Goal: Task Accomplishment & Management: Complete application form

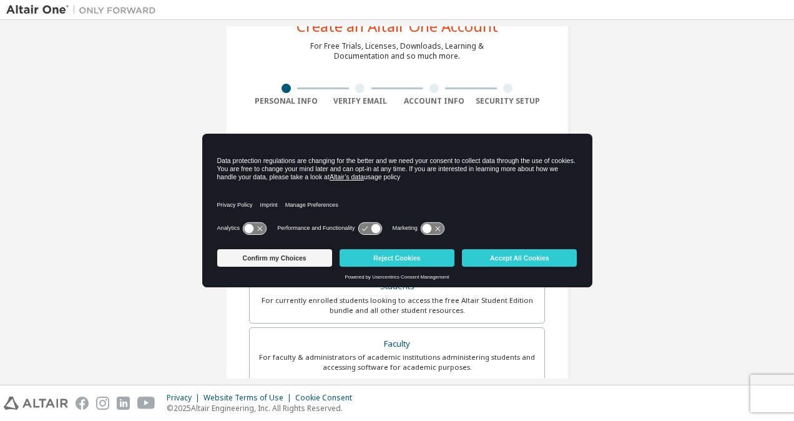
scroll to position [62, 0]
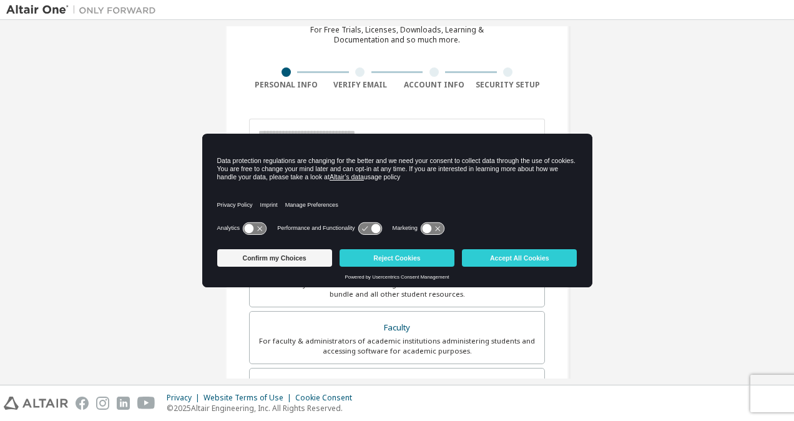
click at [612, 233] on div "Create an Altair One Account For Free Trials, Licenses, Downloads, Learning & D…" at bounding box center [397, 294] width 782 height 661
click at [707, 172] on div "Create an Altair One Account For Free Trials, Licenses, Downloads, Learning & D…" at bounding box center [397, 294] width 782 height 661
click at [413, 92] on div "Create an Altair One Account For Free Trials, Licenses, Downloads, Learning & D…" at bounding box center [396, 294] width 343 height 631
click at [499, 261] on button "Accept All Cookies" at bounding box center [519, 257] width 115 height 17
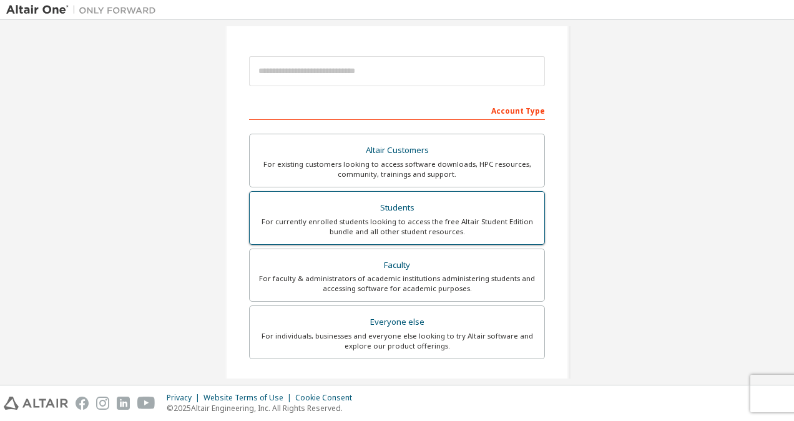
scroll to position [306, 0]
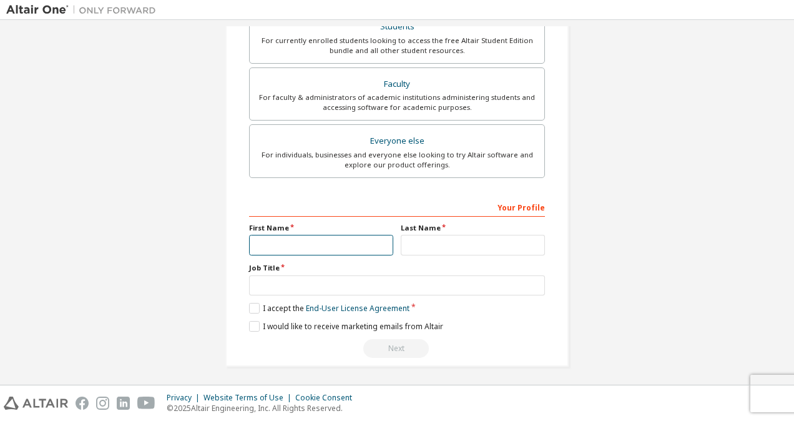
click at [273, 247] on input "text" at bounding box center [321, 245] width 144 height 21
click at [284, 247] on input "text" at bounding box center [321, 245] width 144 height 21
click at [262, 235] on input "text" at bounding box center [321, 245] width 144 height 21
type input "*****"
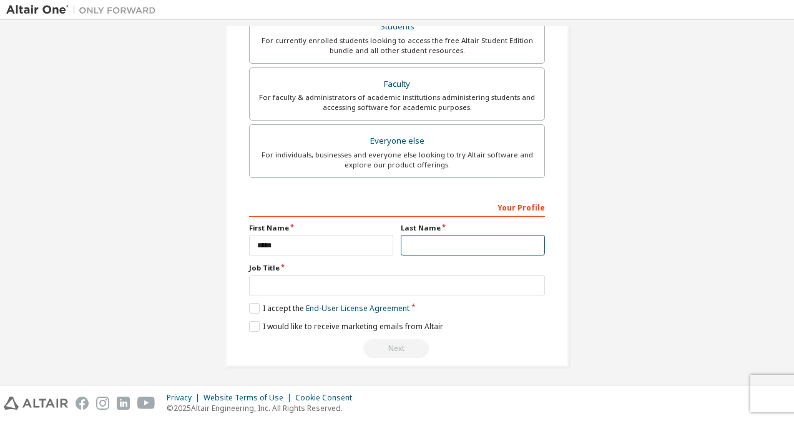
click at [407, 248] on input "text" at bounding box center [473, 245] width 144 height 21
type input "*"
type input "********"
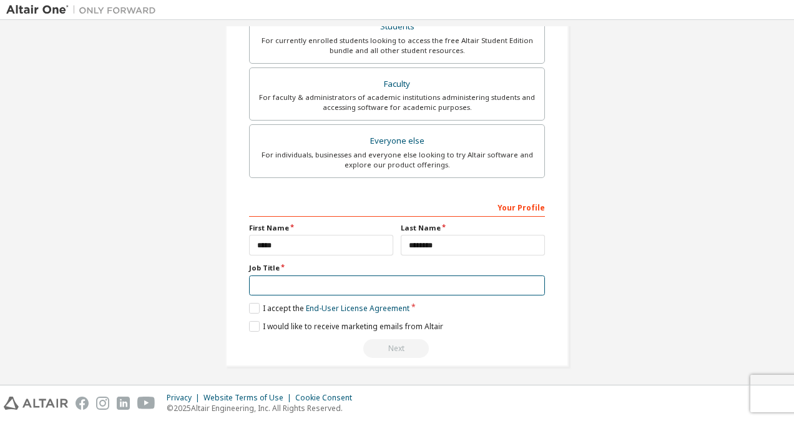
click at [342, 290] on input "text" at bounding box center [397, 285] width 296 height 21
type input "****"
click at [487, 345] on div "Next" at bounding box center [397, 348] width 296 height 19
click at [255, 307] on label "I accept the End-User License Agreement" at bounding box center [329, 308] width 160 height 11
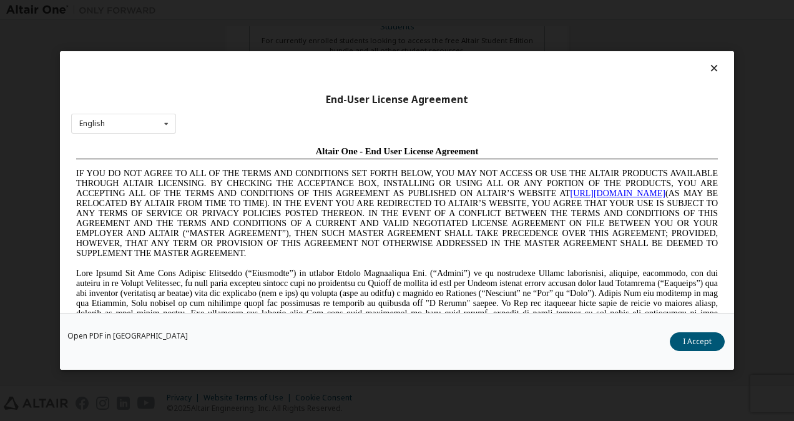
scroll to position [0, 0]
click at [691, 348] on button "I Accept" at bounding box center [697, 341] width 55 height 19
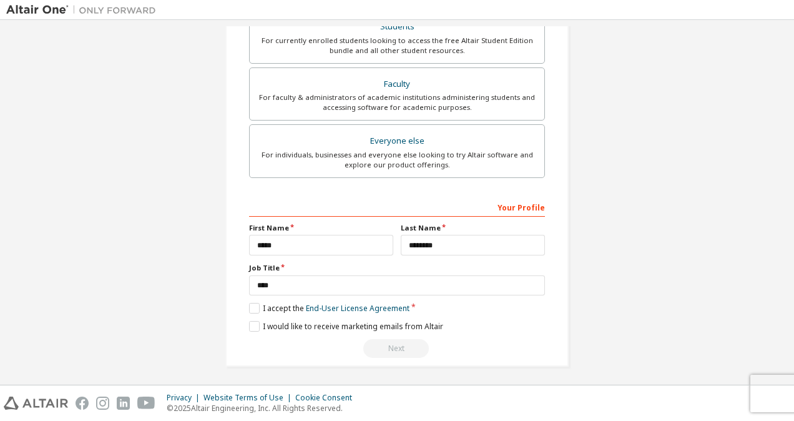
drag, startPoint x: 275, startPoint y: 332, endPoint x: 265, endPoint y: 330, distance: 10.2
click at [274, 333] on div "**********" at bounding box center [397, 278] width 296 height 162
click at [265, 326] on label "I would like to receive marketing emails from Altair" at bounding box center [346, 326] width 194 height 11
click at [381, 357] on div "Create an Altair One Account For Free Trials, Licenses, Downloads, Learning & D…" at bounding box center [396, 50] width 343 height 631
click at [390, 343] on div "Next" at bounding box center [397, 348] width 296 height 19
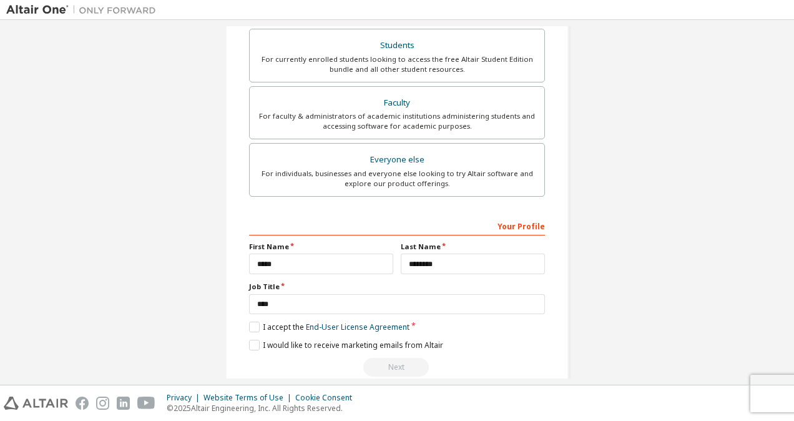
scroll to position [283, 0]
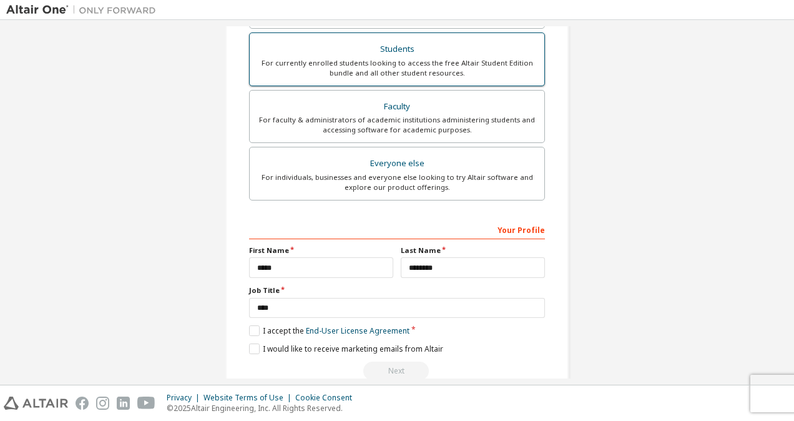
click at [421, 69] on div "For currently enrolled students looking to access the free Altair Student Editi…" at bounding box center [397, 68] width 280 height 20
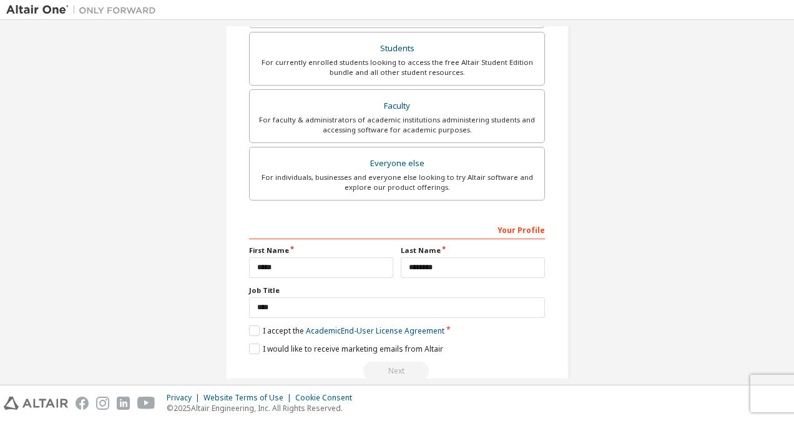
click at [413, 371] on div "Next" at bounding box center [397, 370] width 296 height 19
click at [301, 330] on label "I accept the Academic End-User License Agreement" at bounding box center [346, 330] width 195 height 11
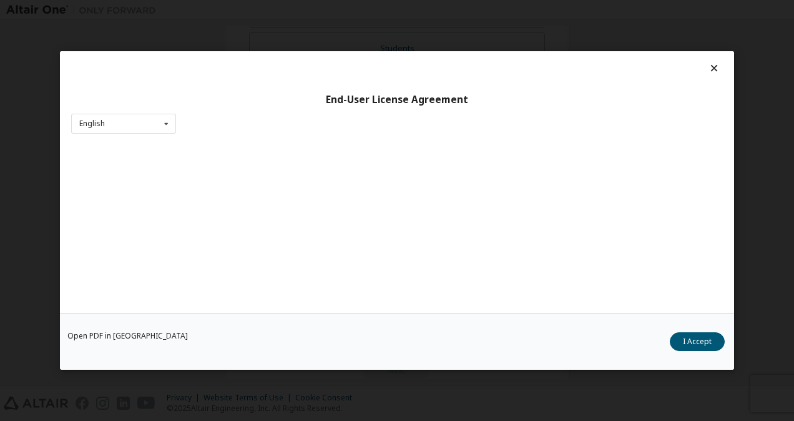
click at [694, 345] on button "I Accept" at bounding box center [697, 341] width 55 height 19
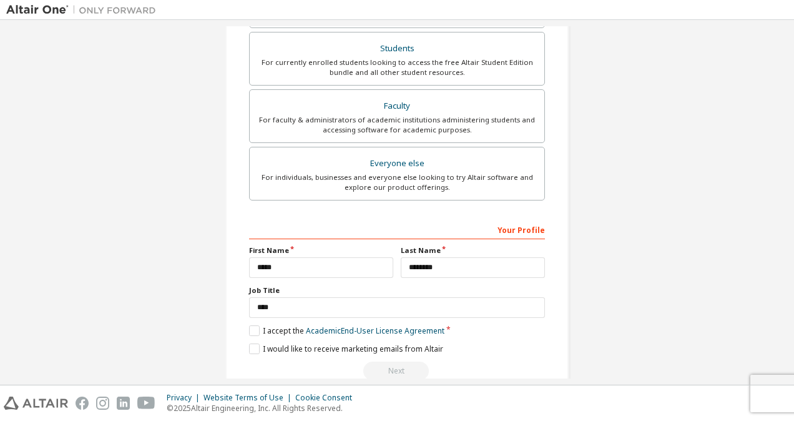
click at [411, 371] on div "Next" at bounding box center [397, 370] width 296 height 19
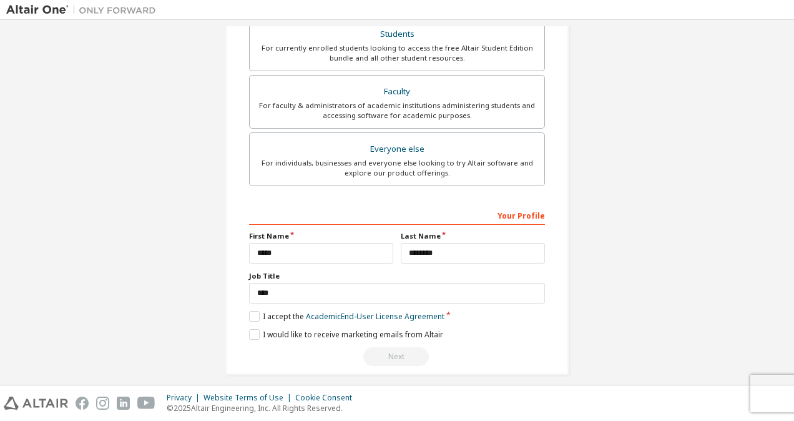
scroll to position [338, 0]
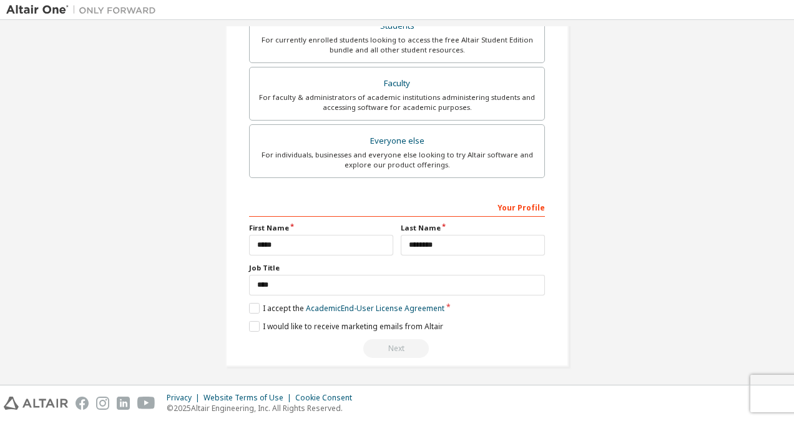
click at [405, 346] on div "Next" at bounding box center [397, 348] width 296 height 19
click at [405, 343] on div "Next" at bounding box center [397, 348] width 296 height 19
click at [405, 342] on div "Next" at bounding box center [397, 348] width 296 height 19
drag, startPoint x: 405, startPoint y: 342, endPoint x: 361, endPoint y: 340, distance: 43.8
click at [361, 340] on div "Next" at bounding box center [397, 348] width 296 height 19
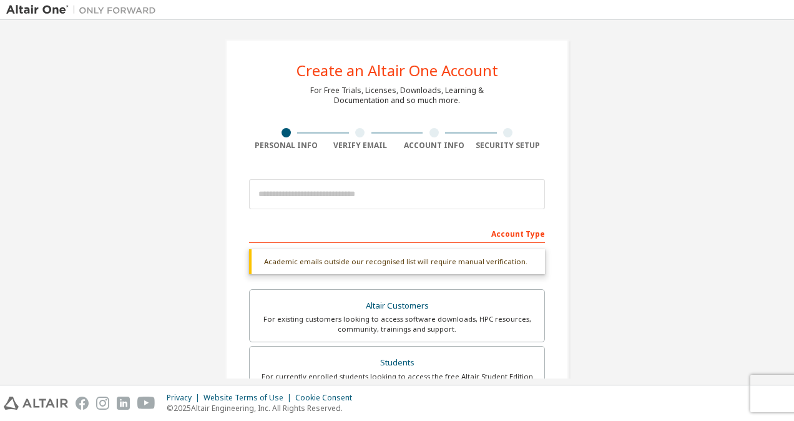
scroll to position [0, 0]
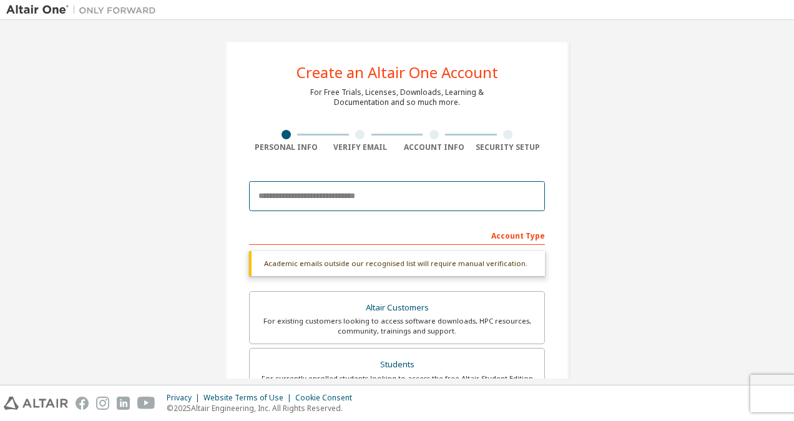
click at [378, 199] on input "email" at bounding box center [397, 196] width 296 height 30
type input "**********"
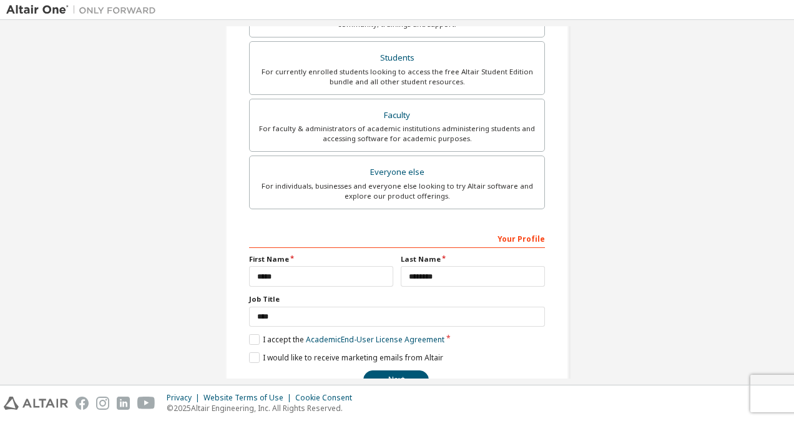
scroll to position [306, 0]
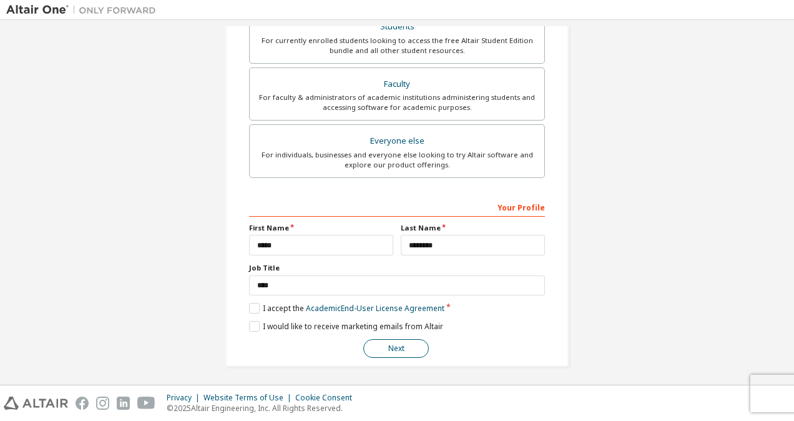
click at [408, 346] on button "Next" at bounding box center [396, 348] width 66 height 19
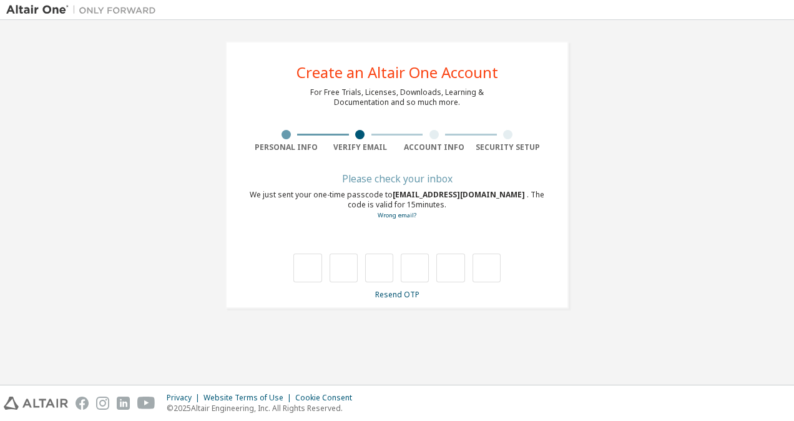
scroll to position [0, 0]
click at [313, 273] on input "text" at bounding box center [307, 267] width 28 height 29
type input "*"
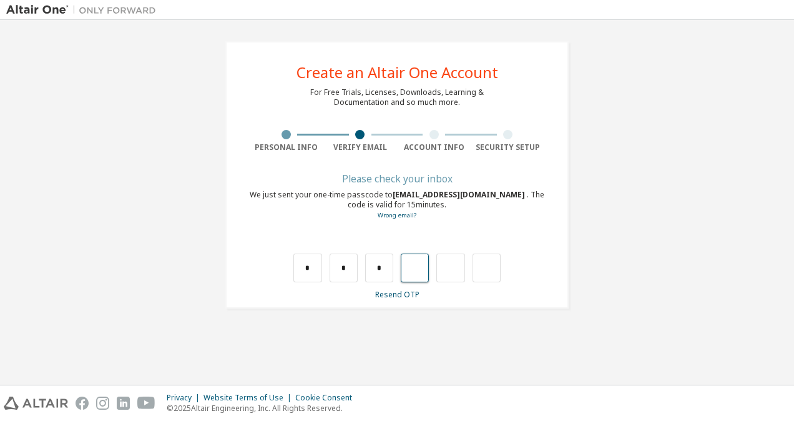
type input "*"
click at [386, 270] on input "*" at bounding box center [379, 267] width 28 height 29
click at [375, 250] on div "* * *" at bounding box center [397, 255] width 296 height 54
click at [379, 267] on input "text" at bounding box center [379, 267] width 28 height 29
type input "*"
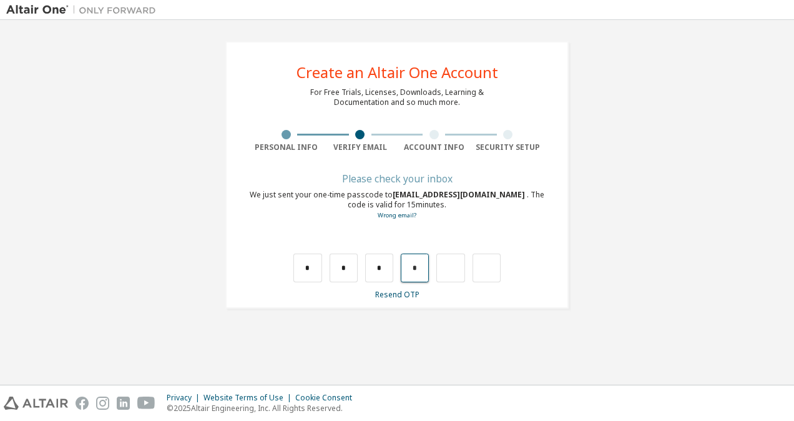
click at [416, 270] on input "*" at bounding box center [415, 267] width 28 height 29
type input "*"
